Goal: Task Accomplishment & Management: Manage account settings

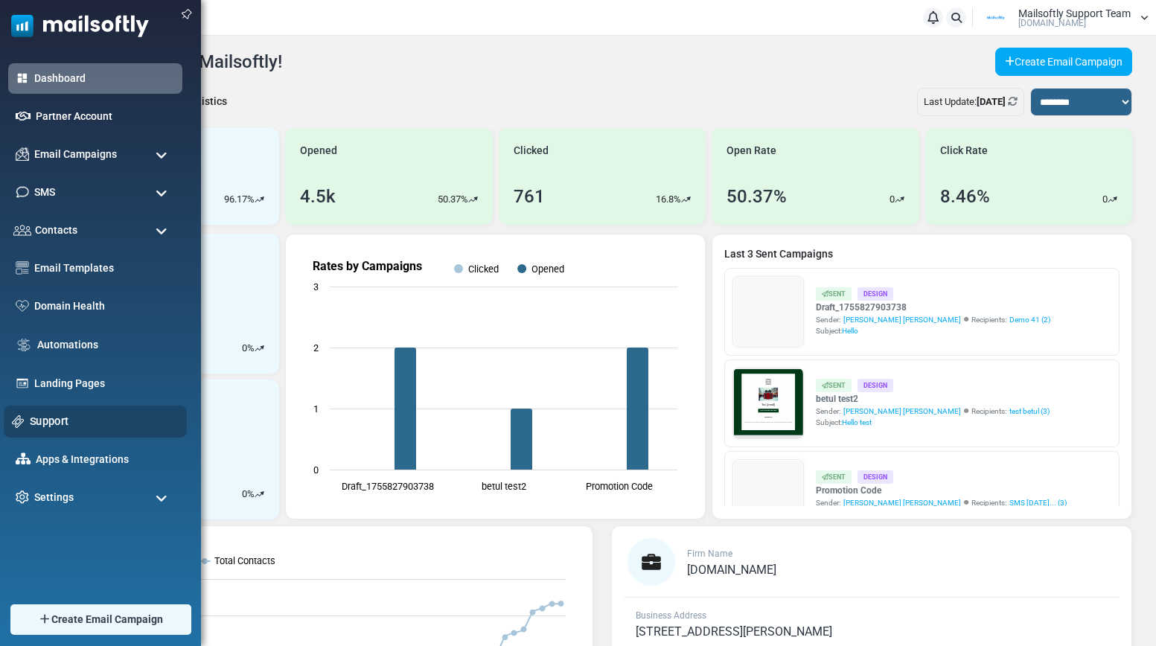
click at [56, 421] on link "Support" at bounding box center [104, 421] width 149 height 16
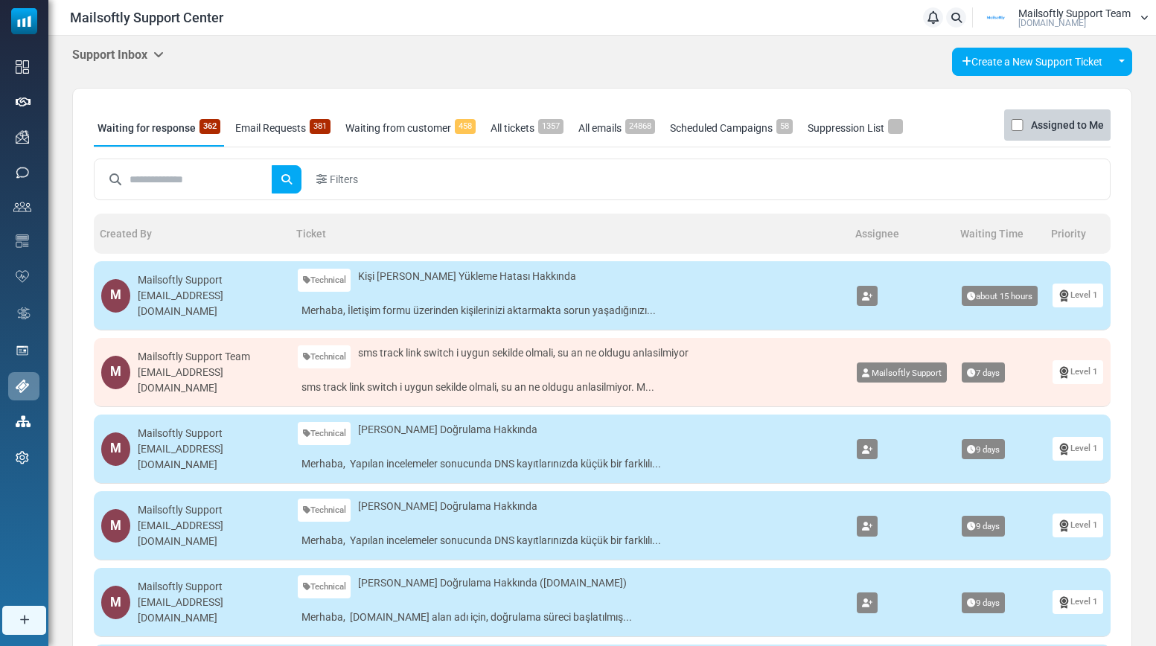
click at [159, 51] on icon at bounding box center [158, 54] width 10 height 12
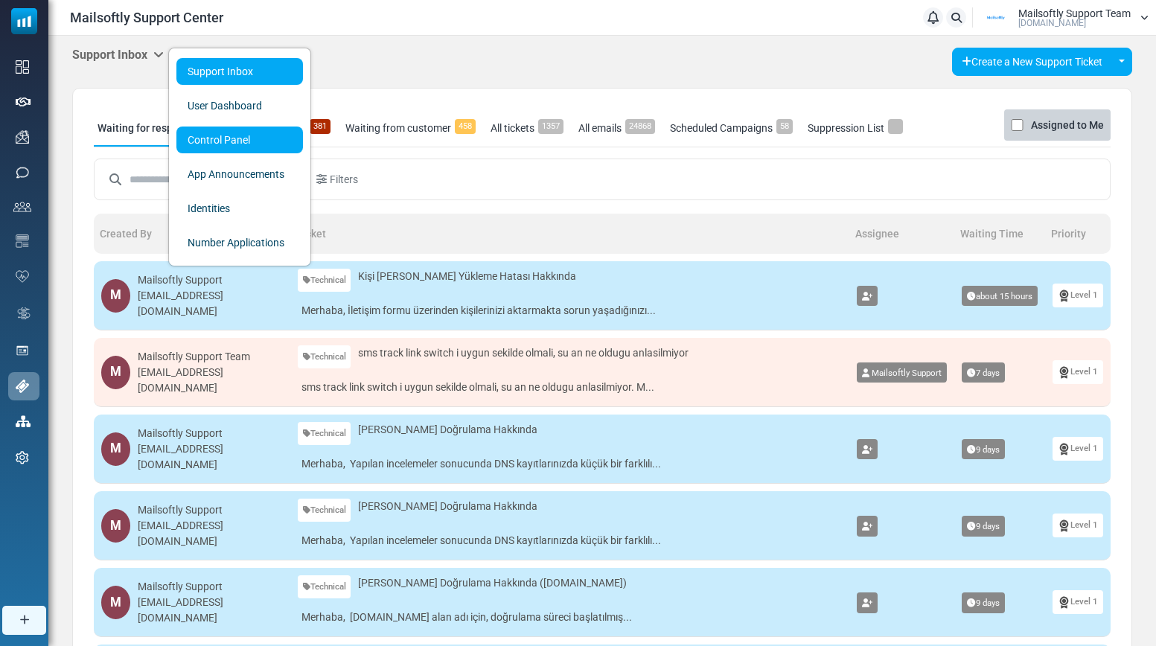
click at [221, 142] on link "Control Panel" at bounding box center [239, 140] width 127 height 27
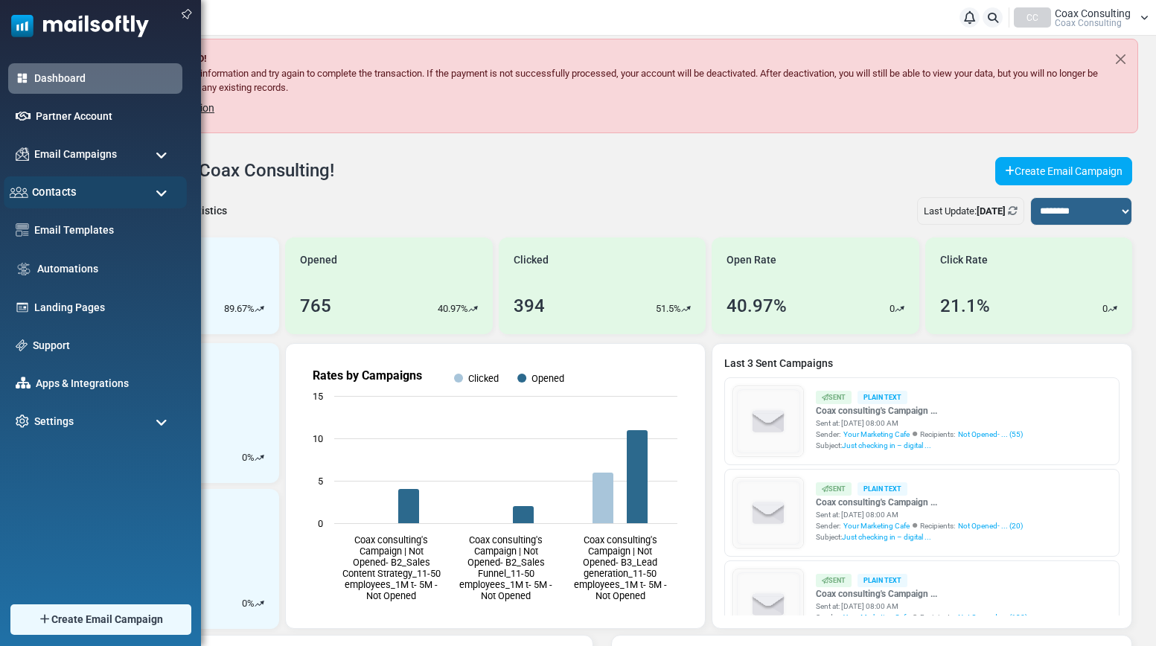
click at [76, 197] on div "Contacts" at bounding box center [95, 192] width 183 height 32
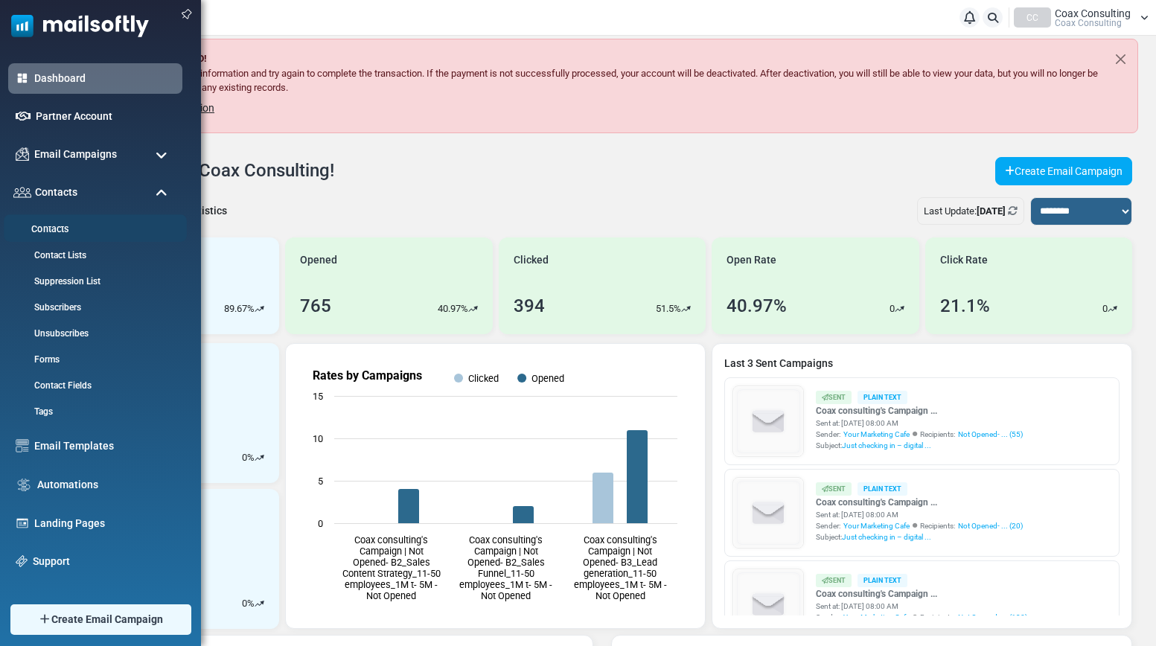
click at [48, 229] on link "Contacts" at bounding box center [93, 230] width 179 height 14
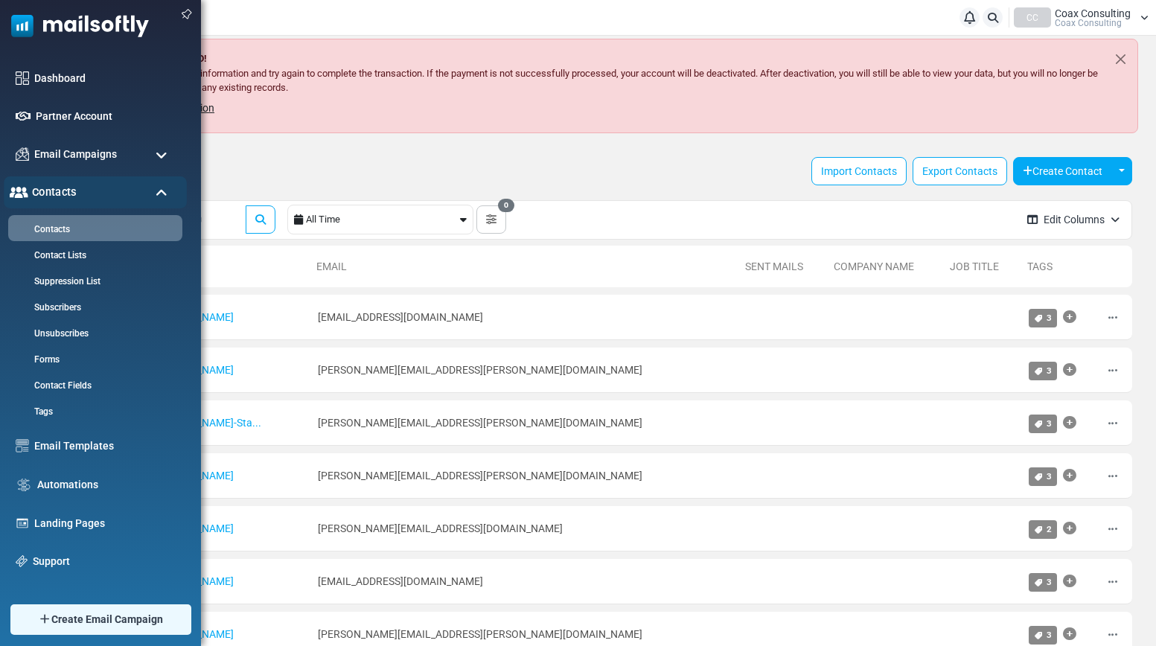
click at [144, 189] on div "Contacts" at bounding box center [95, 192] width 183 height 32
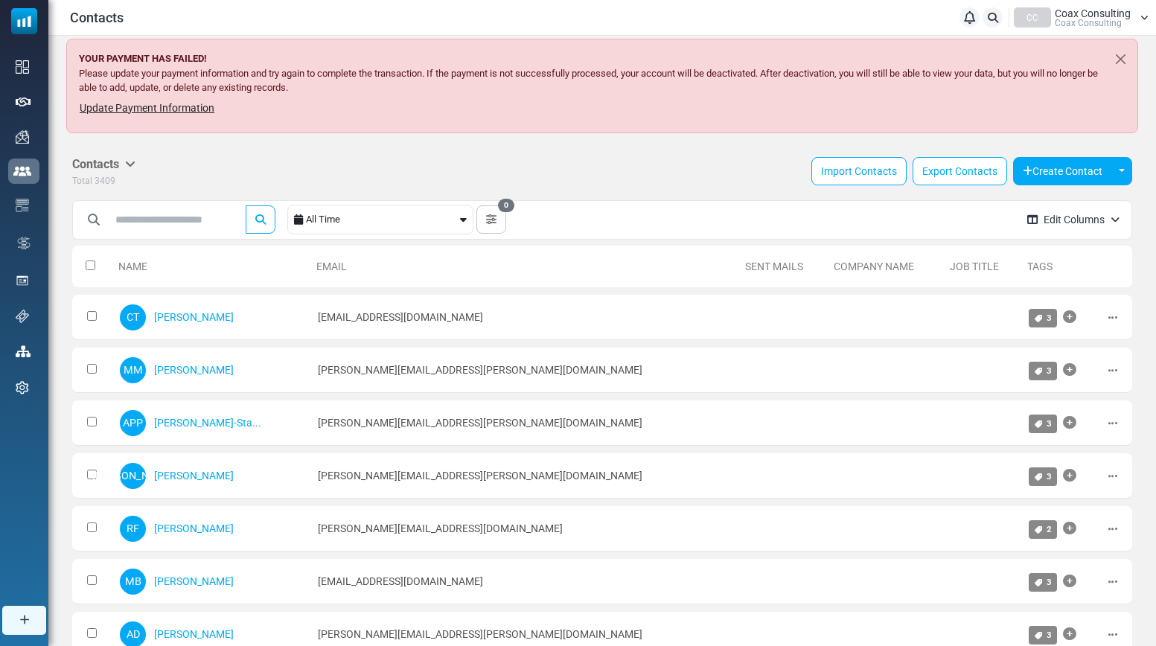
click at [179, 322] on link "Chloe Tuma" at bounding box center [194, 317] width 80 height 12
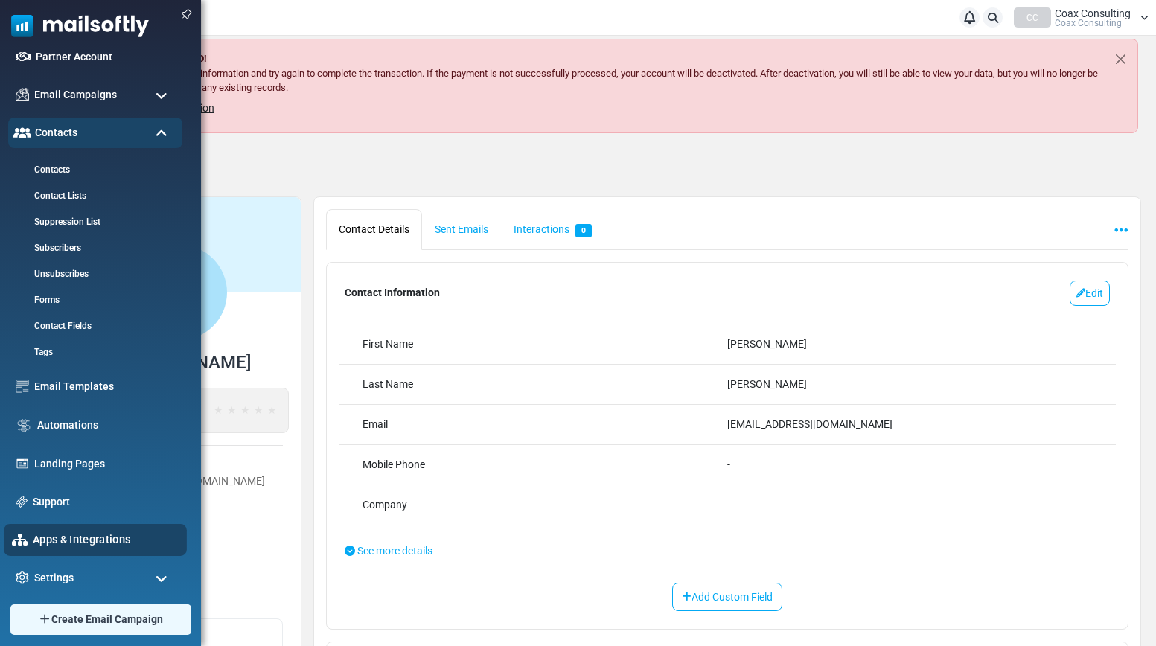
scroll to position [66, 0]
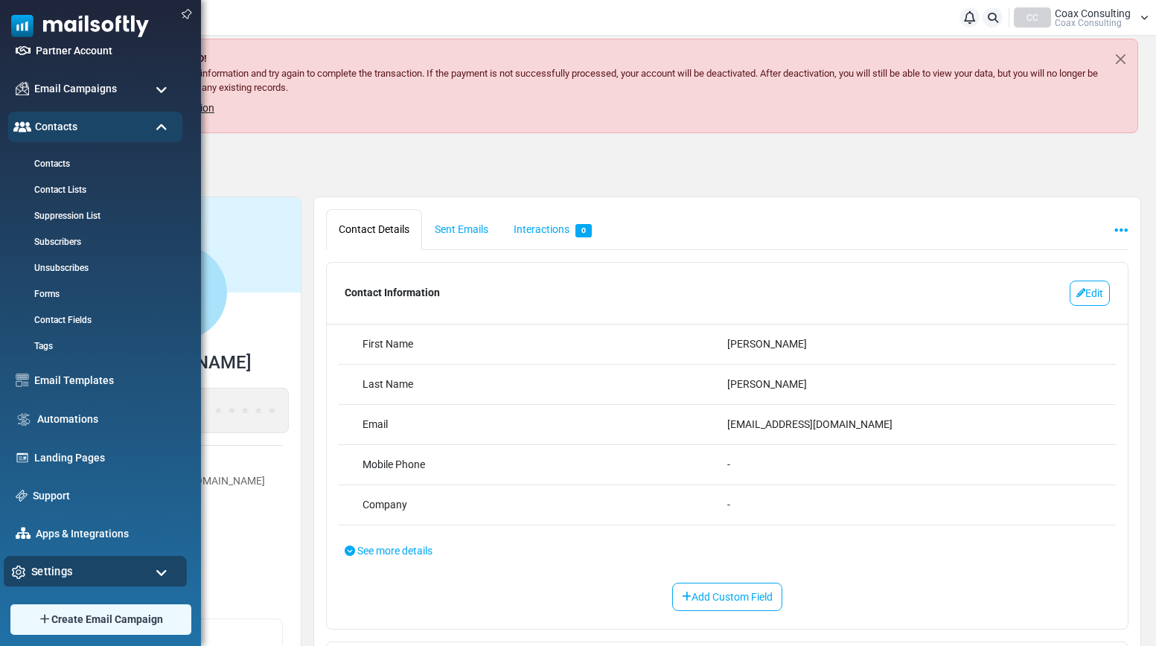
click at [80, 580] on div "Settings" at bounding box center [95, 572] width 183 height 32
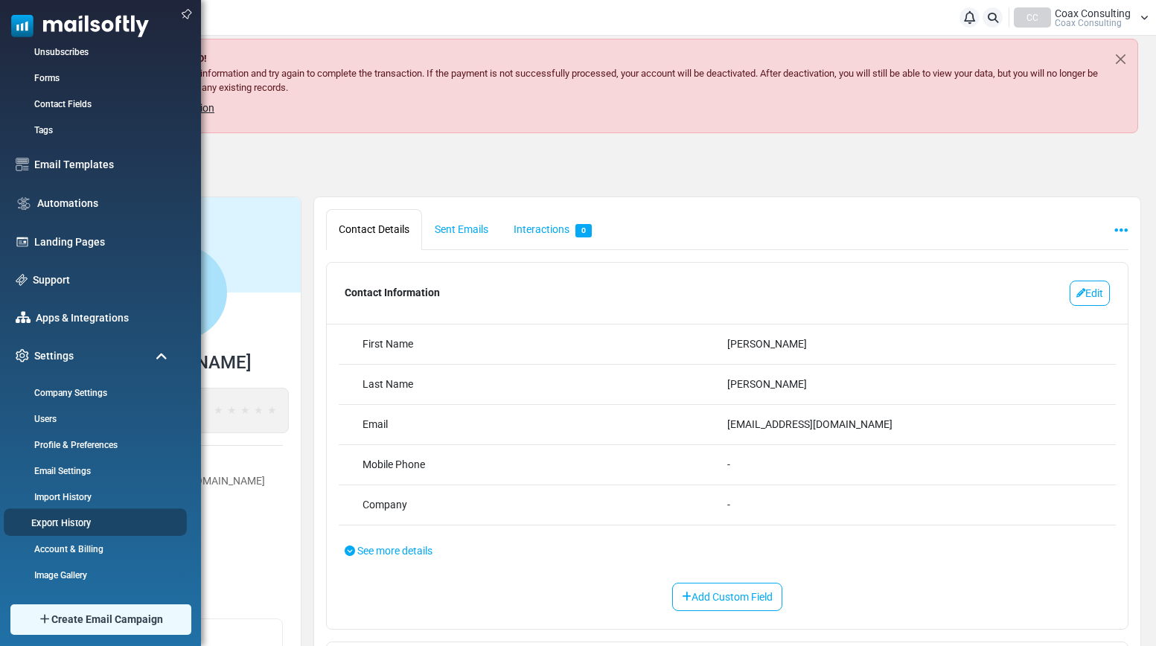
click at [68, 520] on link "Export History" at bounding box center [93, 523] width 179 height 14
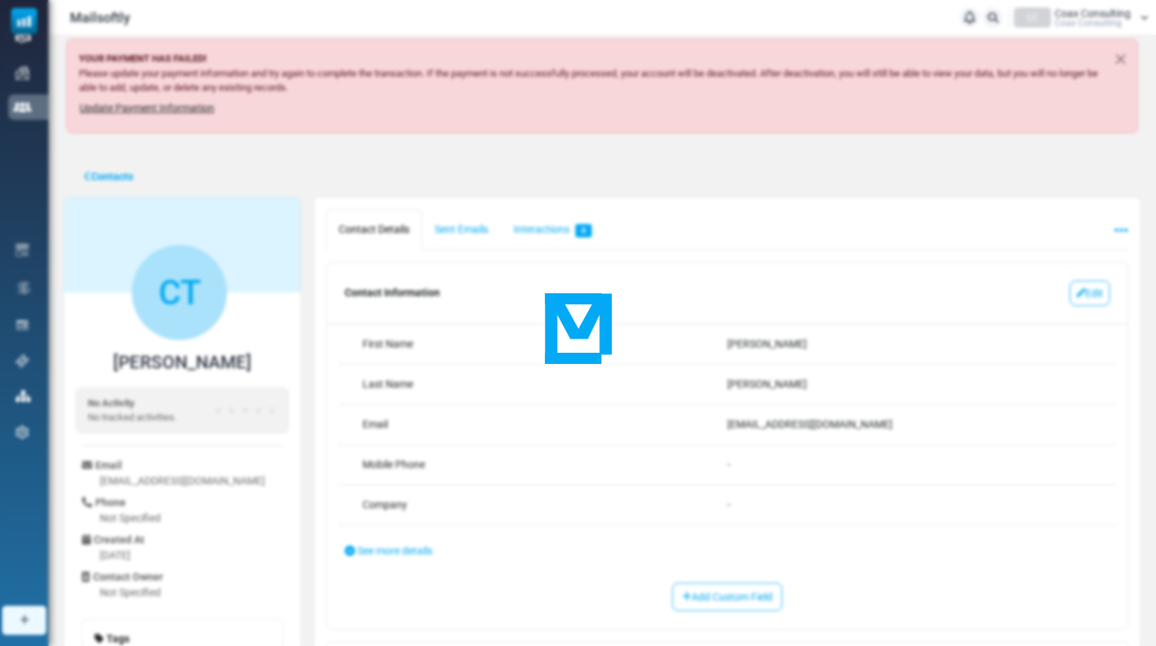
scroll to position [0, 0]
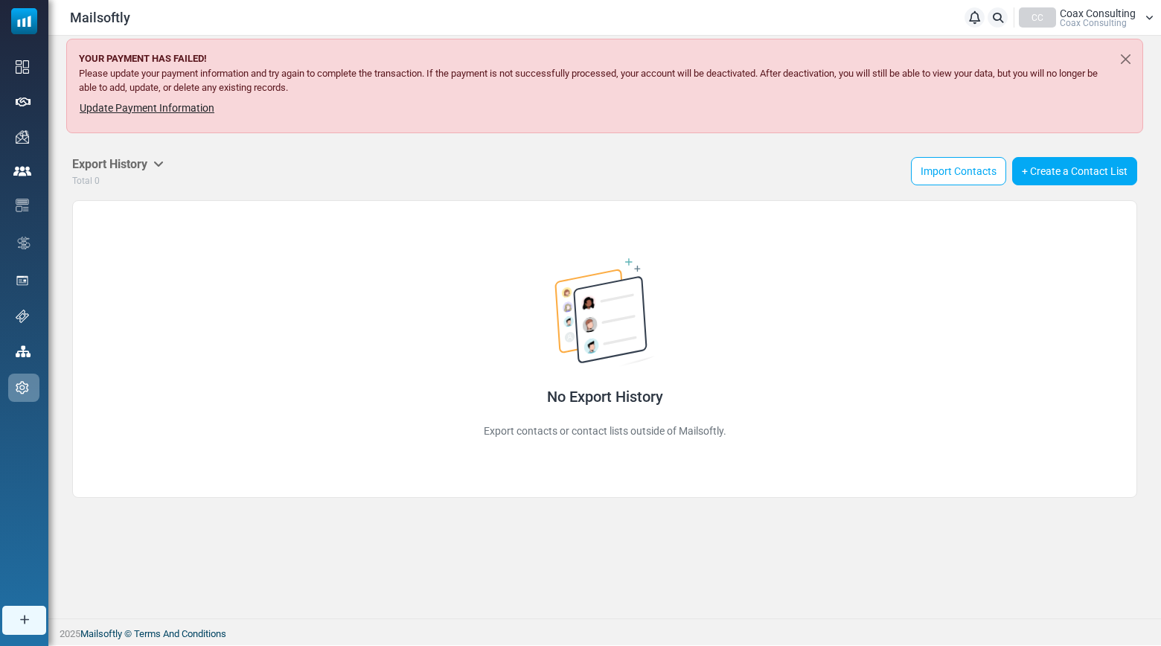
click at [1112, 19] on span "Coax Consulting" at bounding box center [1093, 23] width 67 height 9
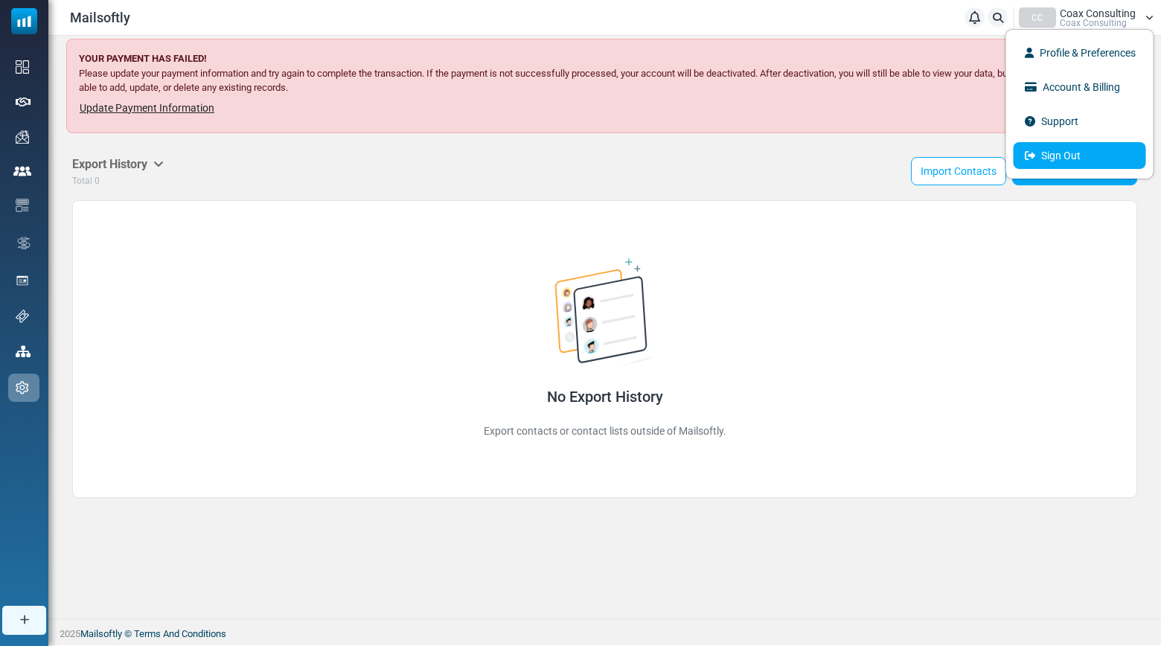
click at [1065, 159] on link "Sign Out" at bounding box center [1080, 155] width 133 height 27
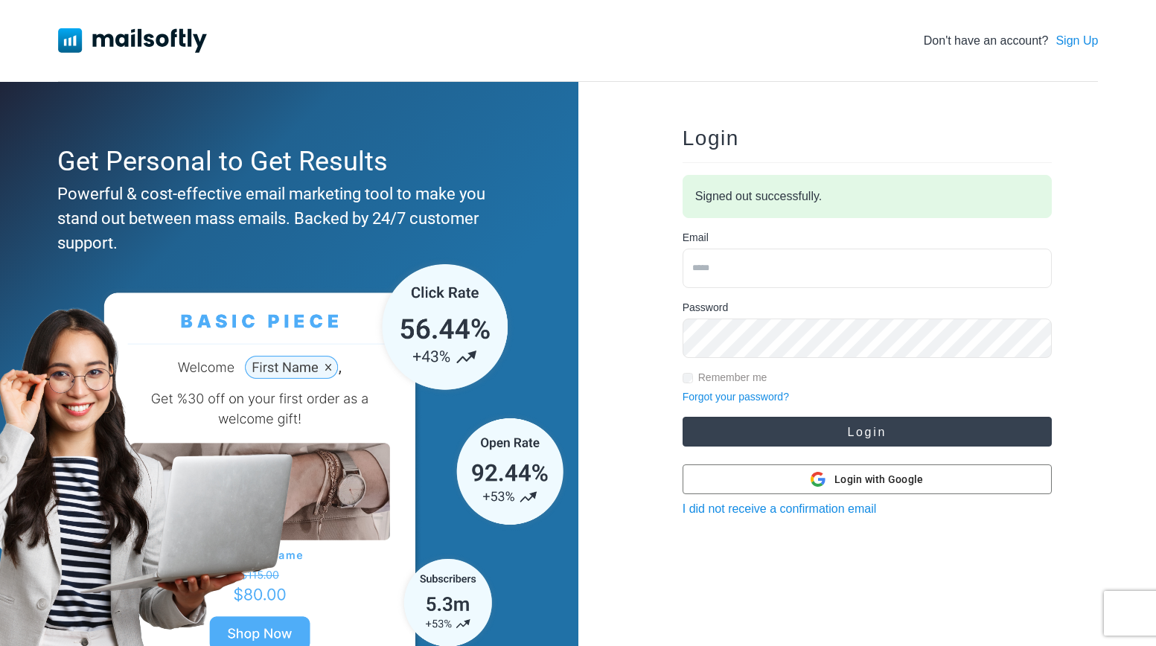
type input "**********"
click at [797, 429] on button "Login" at bounding box center [867, 432] width 369 height 30
